Goal: Transaction & Acquisition: Purchase product/service

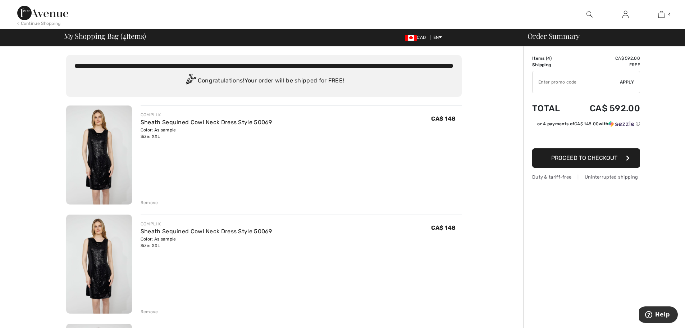
click at [149, 202] on div "Remove" at bounding box center [150, 202] width 18 height 6
click at [147, 202] on div "Remove" at bounding box center [150, 202] width 18 height 6
click at [148, 203] on div "Remove" at bounding box center [150, 202] width 18 height 6
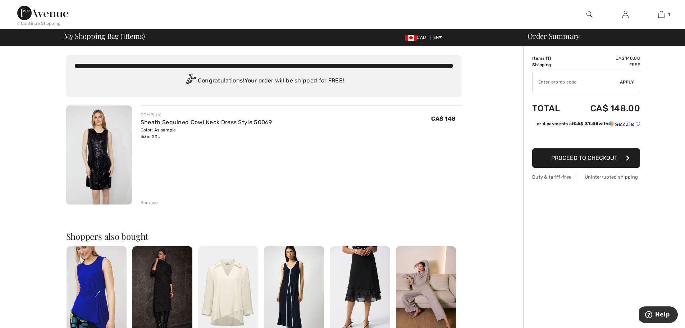
click at [24, 12] on img at bounding box center [42, 13] width 51 height 14
click at [103, 138] on img at bounding box center [99, 154] width 66 height 99
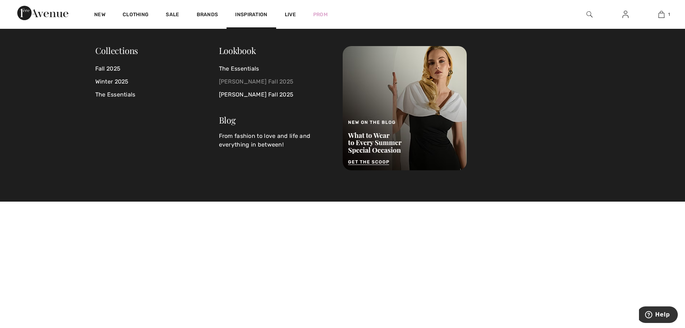
click at [235, 82] on link "[PERSON_NAME] Fall 2025" at bounding box center [276, 81] width 115 height 13
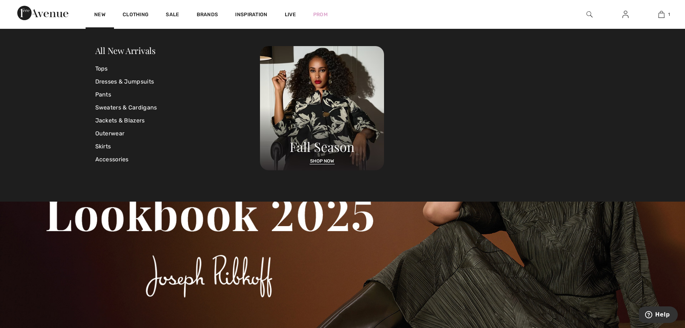
click at [39, 15] on img at bounding box center [42, 13] width 51 height 14
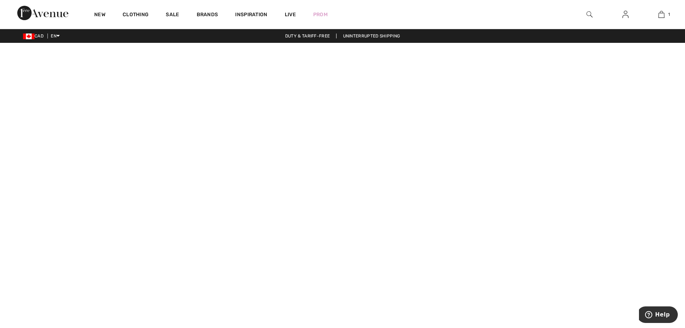
click at [292, 34] on div "Duty & tariff-free | Uninterrupted shipping" at bounding box center [342, 36] width 685 height 6
click at [292, 36] on div "Duty & tariff-free | Uninterrupted shipping" at bounding box center [342, 36] width 685 height 6
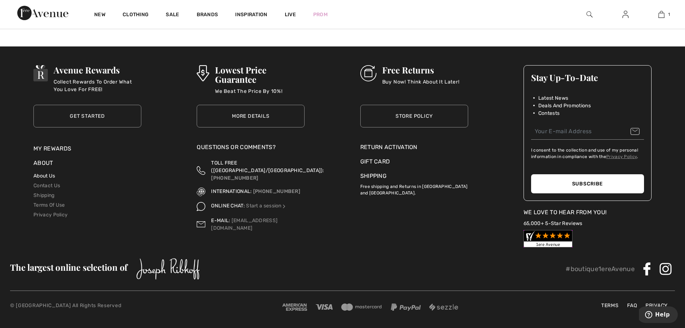
scroll to position [2775, 0]
click at [46, 176] on link "About Us" at bounding box center [44, 176] width 22 height 6
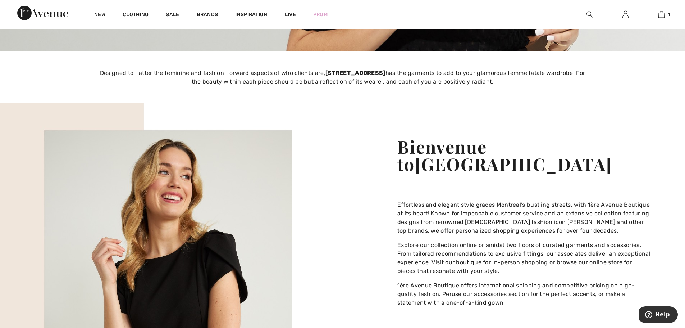
scroll to position [890, 0]
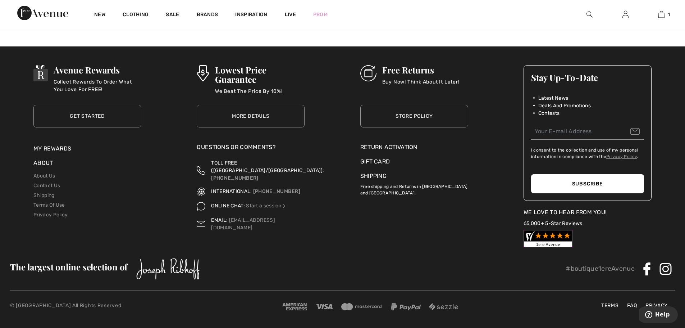
click at [373, 175] on link "Shipping" at bounding box center [373, 175] width 26 height 7
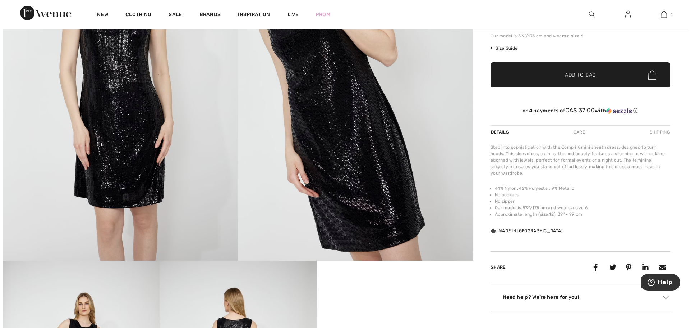
scroll to position [144, 0]
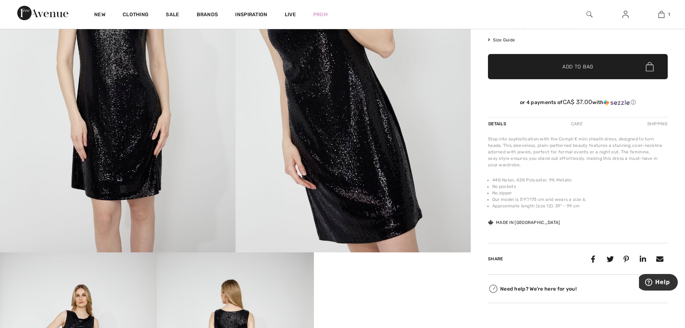
click at [161, 159] on img at bounding box center [117, 75] width 235 height 353
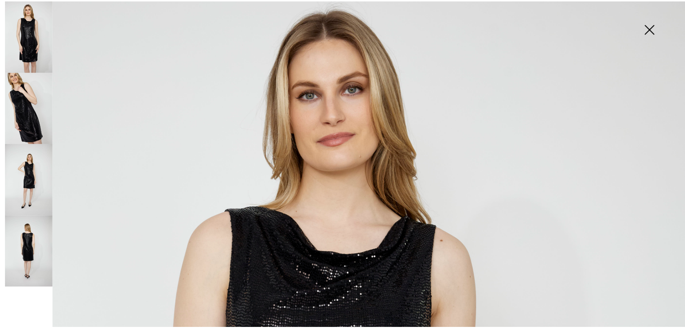
scroll to position [0, 0]
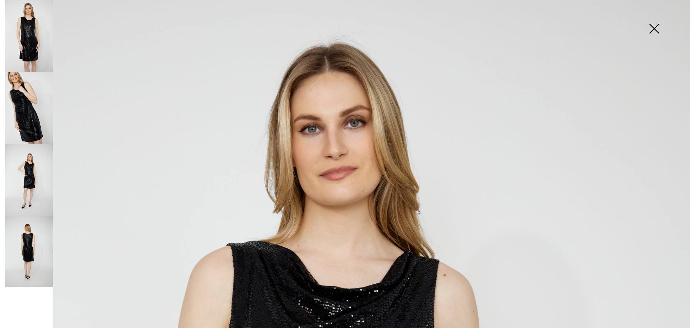
click at [656, 30] on img at bounding box center [654, 29] width 36 height 37
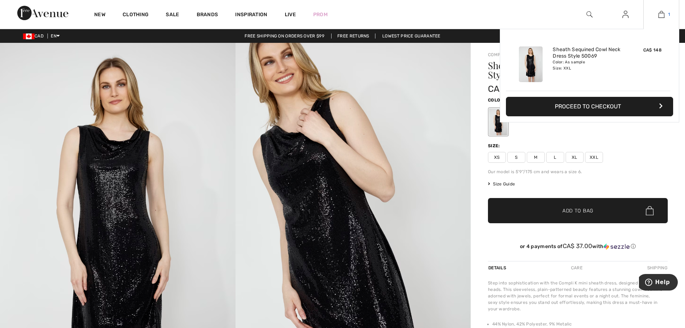
click at [663, 14] on img at bounding box center [661, 14] width 6 height 9
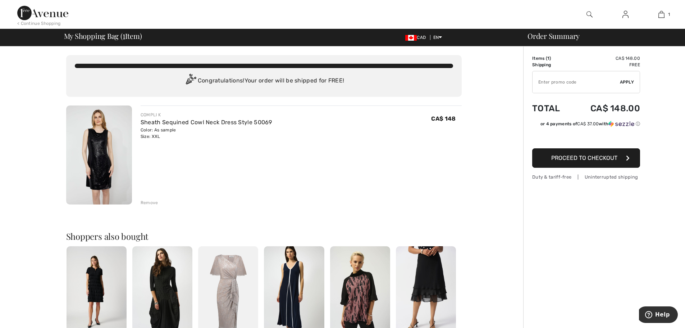
click at [104, 127] on img at bounding box center [99, 154] width 66 height 99
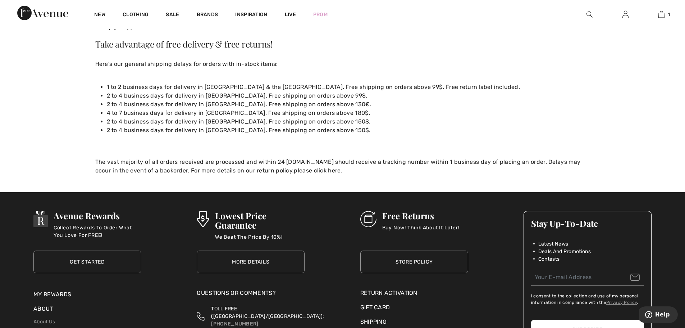
scroll to position [108, 0]
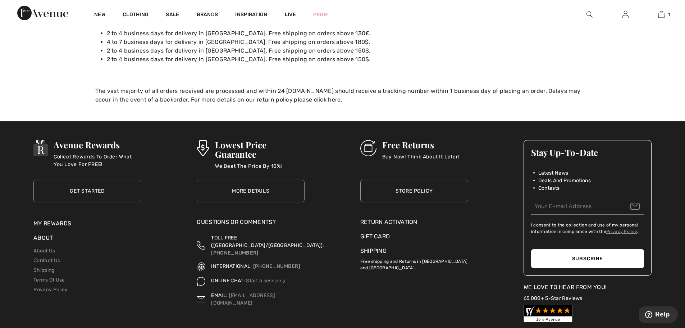
click at [408, 188] on link "Store Policy" at bounding box center [414, 190] width 108 height 23
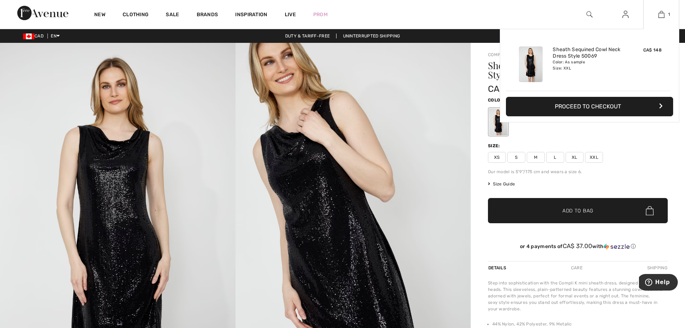
click at [583, 106] on button "Proceed to Checkout" at bounding box center [589, 106] width 167 height 19
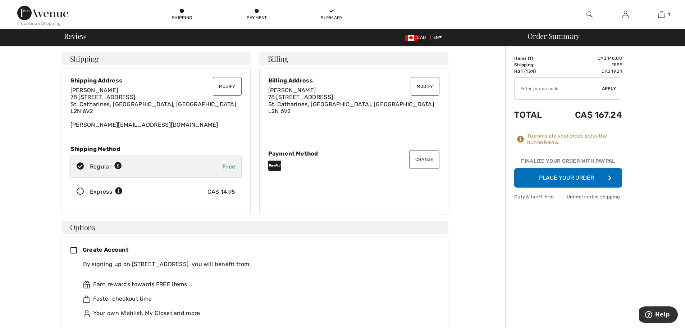
click at [576, 177] on button "Place Your Order" at bounding box center [568, 177] width 108 height 19
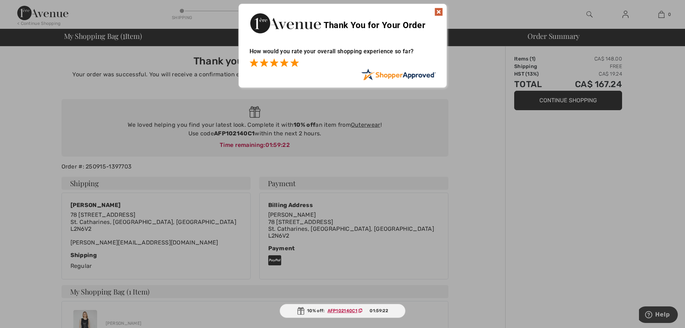
click at [296, 64] on span at bounding box center [294, 62] width 9 height 9
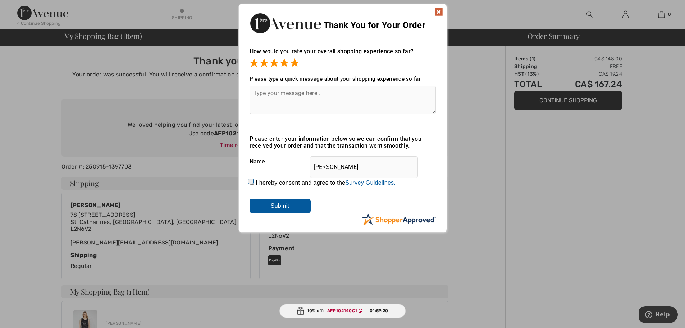
click at [304, 91] on textarea at bounding box center [342, 100] width 186 height 28
click at [302, 95] on textarea at bounding box center [342, 100] width 186 height 28
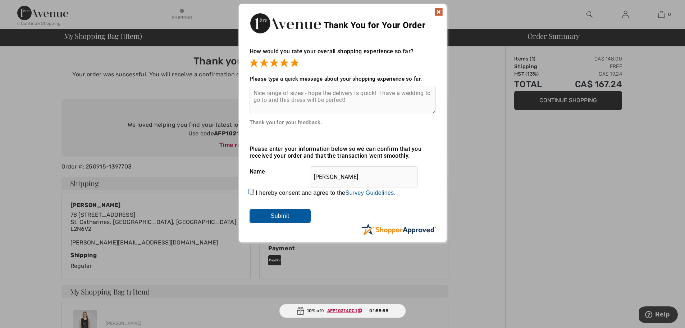
type textarea "Nice range of sizes - hope the delivery is quick! I have a wedding to go to and…"
click at [249, 193] on input "I hereby consent and agree to the By submitting a review, you grant permission …" at bounding box center [251, 192] width 5 height 5
checkbox input "true"
click at [280, 215] on input "Submit" at bounding box center [279, 216] width 61 height 14
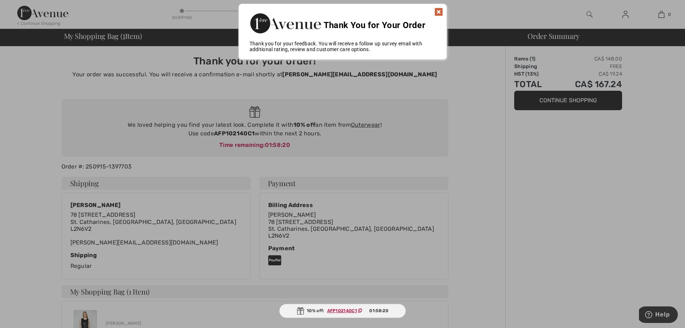
click at [439, 11] on img at bounding box center [438, 12] width 9 height 9
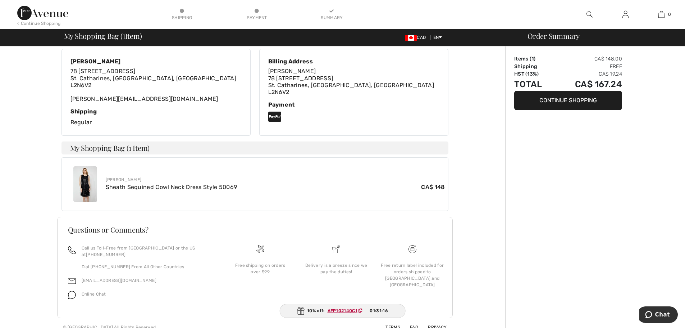
scroll to position [145, 0]
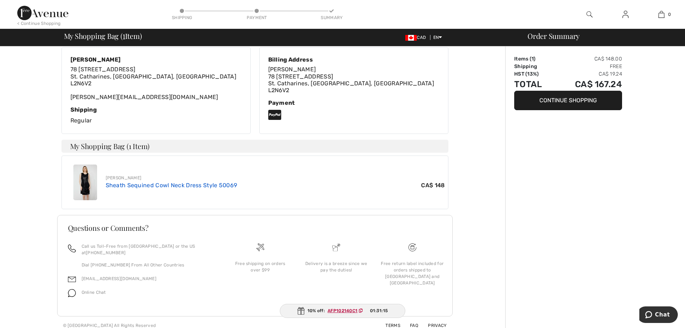
click at [142, 184] on link "Sheath Sequined Cowl Neck Dress Style 50069" at bounding box center [172, 185] width 132 height 7
click at [140, 185] on link "Sheath Sequined Cowl Neck Dress Style 50069" at bounding box center [172, 185] width 132 height 7
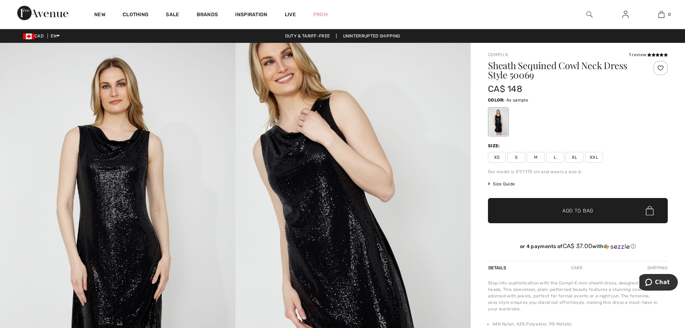
click at [510, 184] on span "Size Guide" at bounding box center [501, 183] width 27 height 6
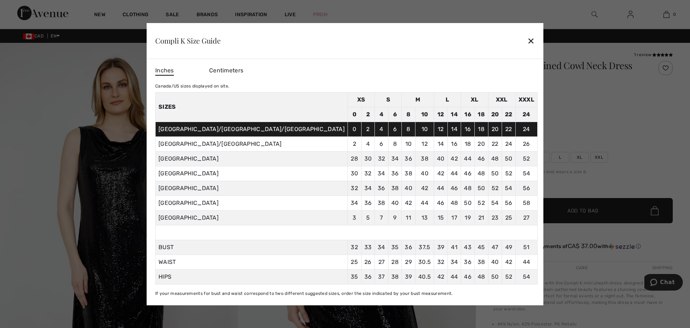
click at [527, 40] on div "✕" at bounding box center [531, 40] width 8 height 15
